Goal: Task Accomplishment & Management: Complete application form

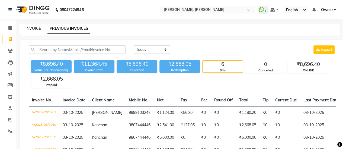
click at [38, 28] on link "INVOICE" at bounding box center [32, 28] width 15 height 5
select select "5749"
select select "service"
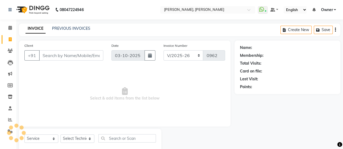
scroll to position [13, 0]
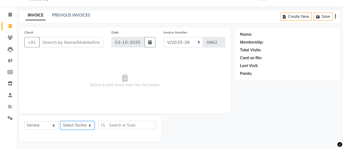
click at [70, 126] on select "Select Technician ajay ATSING Chetan Manager Muskan Owner Prosanto Salome VIVEK" at bounding box center [77, 125] width 34 height 8
select select "39728"
click at [60, 121] on select "Select Technician ajay ATSING Chetan Manager Muskan Owner Prosanto Salome VIVEK" at bounding box center [77, 125] width 34 height 8
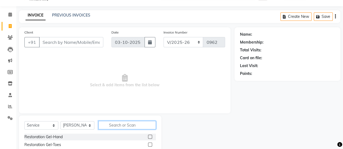
click at [125, 126] on input "text" at bounding box center [126, 125] width 57 height 8
type input "e"
type input "a"
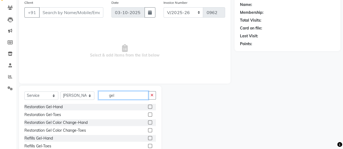
scroll to position [24, 0]
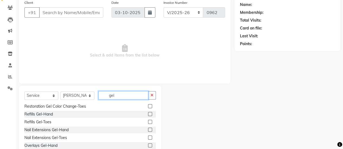
type input "gel"
click at [148, 131] on label at bounding box center [150, 130] width 4 height 4
click at [148, 131] on input "checkbox" at bounding box center [150, 130] width 4 height 4
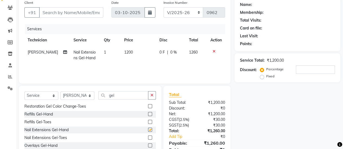
checkbox input "false"
click at [129, 46] on td "1200" at bounding box center [138, 55] width 35 height 18
select select "39728"
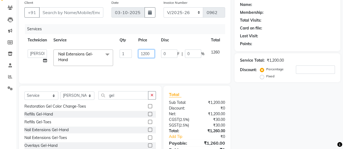
click at [153, 53] on input "1200" at bounding box center [146, 54] width 16 height 8
type input "1"
type input "2000"
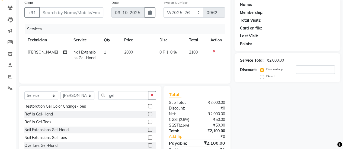
click at [156, 64] on tr "Prosanto Nail Extensions Gel-Hand 1 2000 0 F | 0 % 2100" at bounding box center [124, 55] width 201 height 18
click at [149, 54] on td "2000" at bounding box center [138, 55] width 35 height 18
select select "39728"
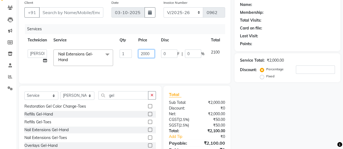
click at [151, 52] on input "2000" at bounding box center [146, 54] width 16 height 8
type input "2100"
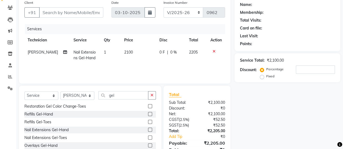
click at [155, 64] on div "Services Technician Service Qty Price Disc Total Action Prosanto Nail Extension…" at bounding box center [124, 51] width 201 height 54
click at [150, 54] on td "2100" at bounding box center [138, 55] width 35 height 18
select select "39728"
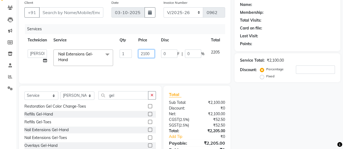
click at [153, 54] on input "2100" at bounding box center [146, 54] width 16 height 8
type input "2136"
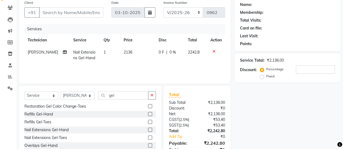
click at [158, 63] on td "0 F | 0 %" at bounding box center [169, 55] width 29 height 18
select select "39728"
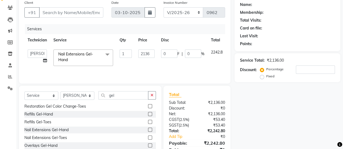
click at [157, 55] on td "2136" at bounding box center [146, 57] width 23 height 23
click at [75, 13] on input "Client" at bounding box center [71, 12] width 64 height 10
type input "8"
type input "0"
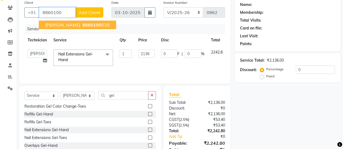
click at [82, 25] on span "8860100" at bounding box center [91, 24] width 19 height 5
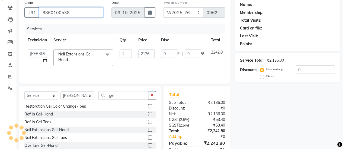
type input "8860100538"
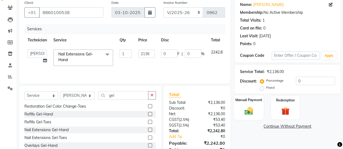
click at [237, 103] on div "Manual Payment" at bounding box center [249, 107] width 30 height 25
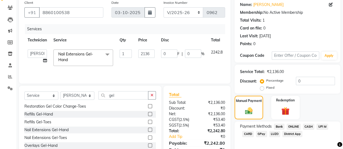
scroll to position [67, 0]
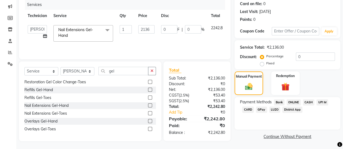
click at [247, 111] on span "CARD" at bounding box center [248, 110] width 12 height 6
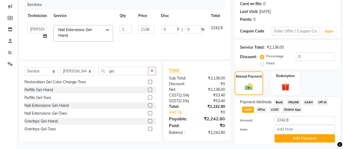
scroll to position [82, 0]
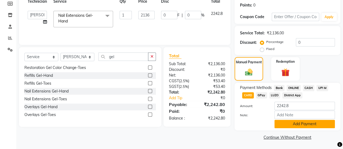
click at [299, 124] on button "Add Payment" at bounding box center [304, 124] width 60 height 8
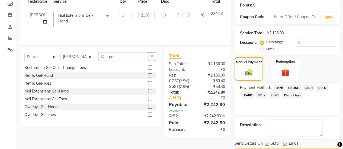
scroll to position [97, 0]
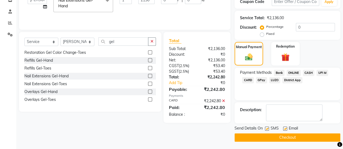
click at [293, 138] on button "Checkout" at bounding box center [287, 138] width 106 height 8
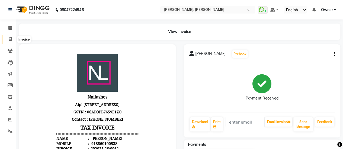
click at [13, 37] on span at bounding box center [9, 40] width 9 height 6
select select "service"
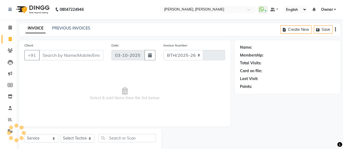
select select "5749"
type input "0963"
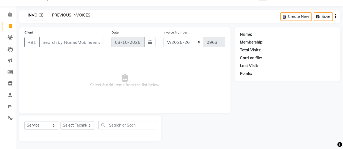
click at [73, 15] on link "PREVIOUS INVOICES" at bounding box center [71, 15] width 38 height 5
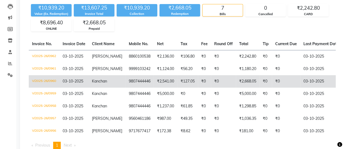
select select "service"
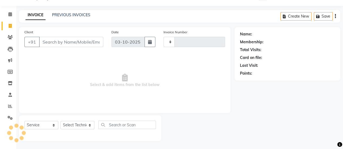
type input "0963"
select select "5749"
click at [60, 15] on link "PREVIOUS INVOICES" at bounding box center [71, 15] width 38 height 5
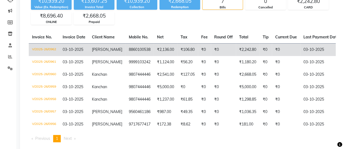
scroll to position [71, 0]
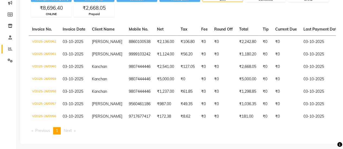
click at [10, 46] on link "Reports" at bounding box center [8, 49] width 13 height 9
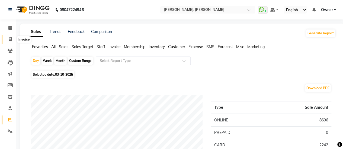
click at [11, 42] on span at bounding box center [9, 40] width 9 height 6
select select "service"
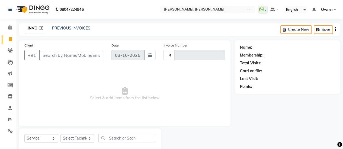
type input "0963"
select select "5749"
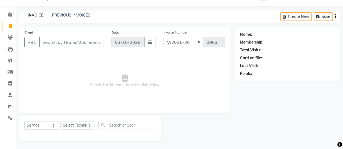
click at [76, 18] on div "PREVIOUS INVOICES" at bounding box center [71, 15] width 38 height 6
click at [73, 14] on link "PREVIOUS INVOICES" at bounding box center [71, 15] width 38 height 5
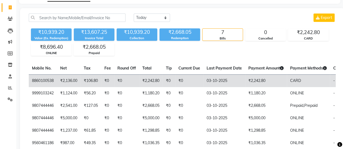
scroll to position [0, 139]
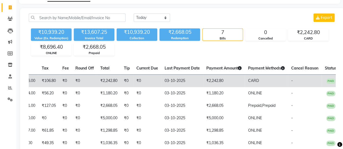
click at [257, 83] on td "CARD" at bounding box center [266, 81] width 43 height 13
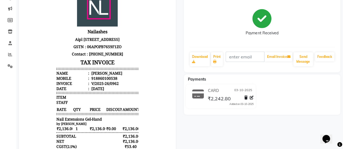
scroll to position [67, 0]
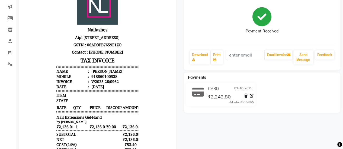
click at [252, 97] on icon at bounding box center [252, 96] width 4 height 4
select select "2"
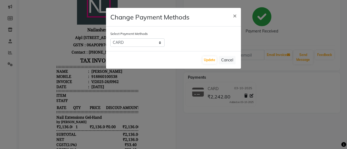
click at [259, 36] on ngb-modal-window "Change Payment Methods × Select Payment Methods Bank ONLINE CASH UPI M CARD GPa…" at bounding box center [173, 74] width 347 height 149
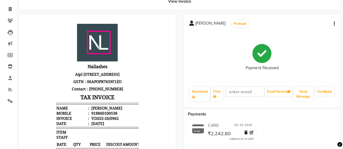
scroll to position [30, 0]
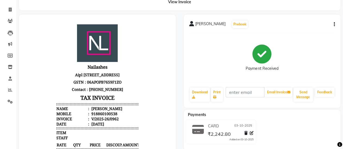
click at [331, 23] on button "button" at bounding box center [332, 25] width 3 height 6
click at [308, 24] on div "Edit Item Staff" at bounding box center [306, 24] width 37 height 7
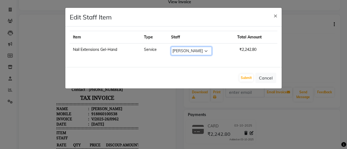
click at [185, 53] on select "Select ajay ATSING Chetan Manager Muskan Owner Prosanto Salome VIVEK" at bounding box center [191, 51] width 41 height 8
click at [171, 47] on select "Select ajay ATSING Chetan Manager Muskan Owner Prosanto Salome VIVEK" at bounding box center [191, 51] width 41 height 8
click at [200, 50] on select "Select ajay ATSING Chetan Manager Muskan Owner Prosanto Salome VIVEK" at bounding box center [191, 51] width 41 height 8
select select "39728"
click at [171, 47] on select "Select ajay ATSING Chetan Manager Muskan Owner Prosanto Salome VIVEK" at bounding box center [191, 51] width 41 height 8
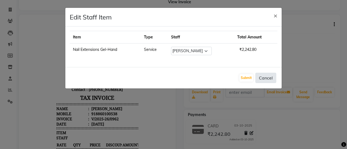
click at [264, 76] on button "Cancel" at bounding box center [265, 78] width 21 height 10
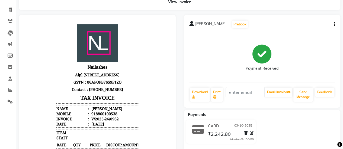
click at [30, 54] on body "Nailashes Aipl Joy Street Ground Floor Shop no-36,Sector 66, Gurgaon Haryana-12…" at bounding box center [97, 121] width 141 height 198
click at [15, 11] on li "Invoice" at bounding box center [8, 10] width 16 height 12
click at [13, 10] on span at bounding box center [9, 10] width 9 height 6
select select "service"
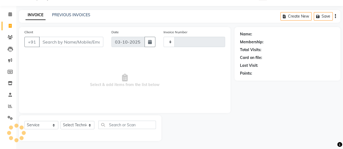
scroll to position [13, 0]
type input "0963"
select select "5749"
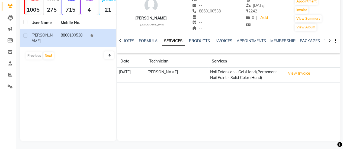
click at [178, 100] on div "[PERSON_NAME] [DEMOGRAPHIC_DATA] -- -- 8860100538 -- -- -- -- [DATE] ₹ 2242 0 |…" at bounding box center [228, 60] width 223 height 163
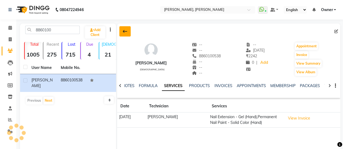
click at [126, 35] on button at bounding box center [124, 31] width 11 height 10
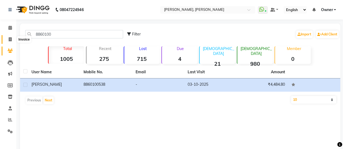
click at [10, 38] on icon at bounding box center [10, 39] width 3 height 4
select select "service"
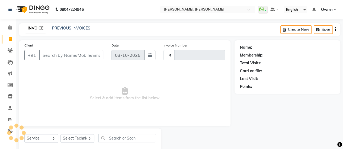
type input "0963"
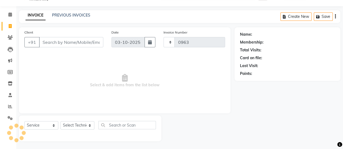
select select "5749"
click at [62, 15] on link "PREVIOUS INVOICES" at bounding box center [71, 15] width 38 height 5
